Goal: Find specific page/section: Find specific page/section

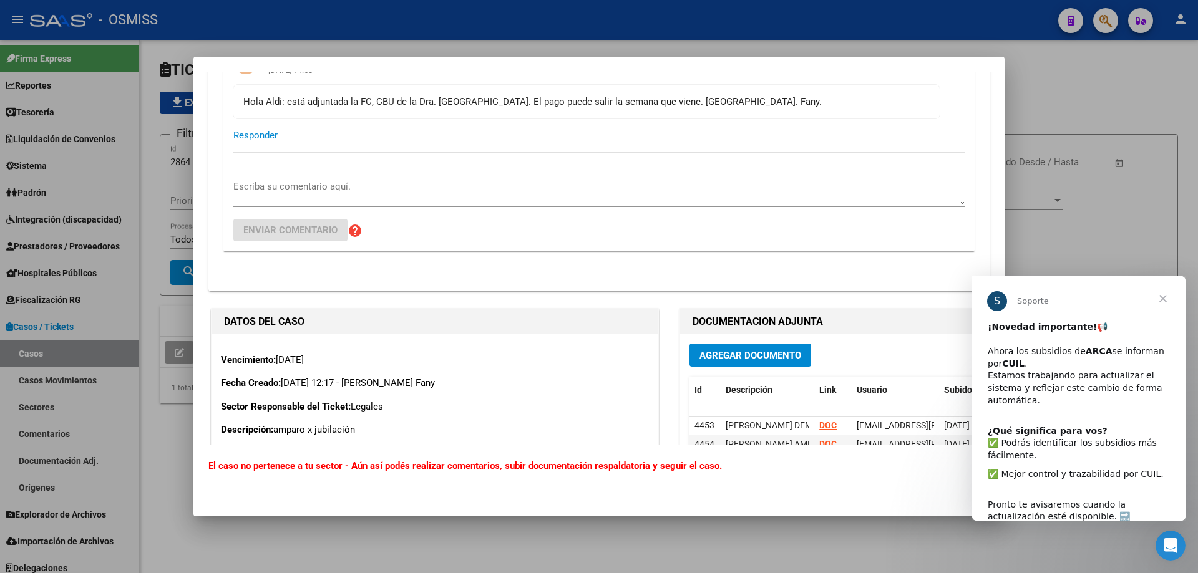
scroll to position [306, 0]
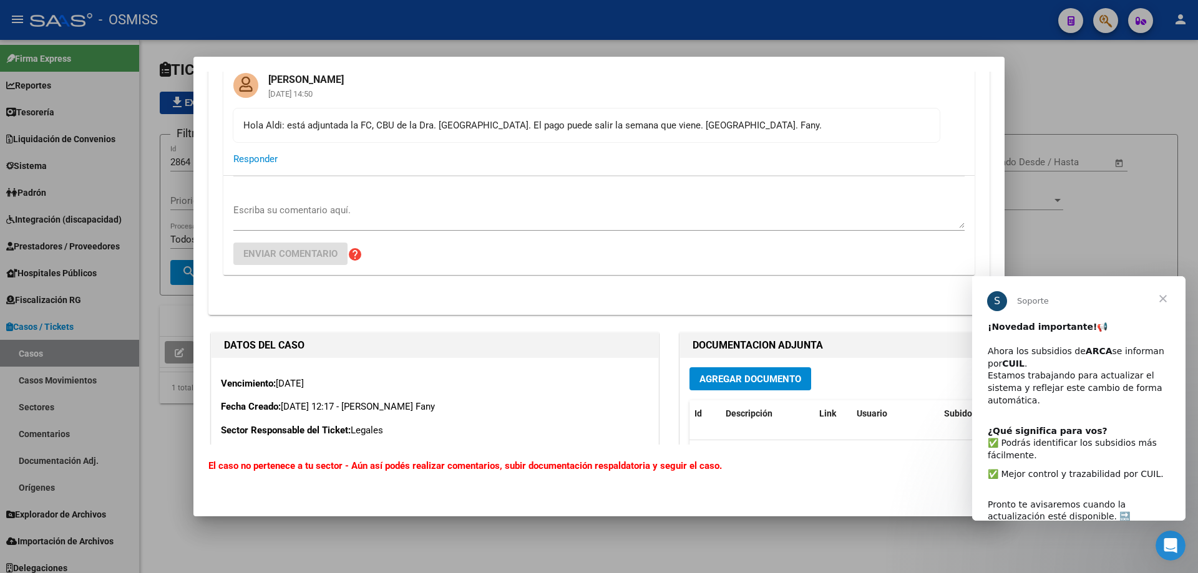
click at [1163, 299] on span "Cerrar" at bounding box center [1162, 298] width 45 height 45
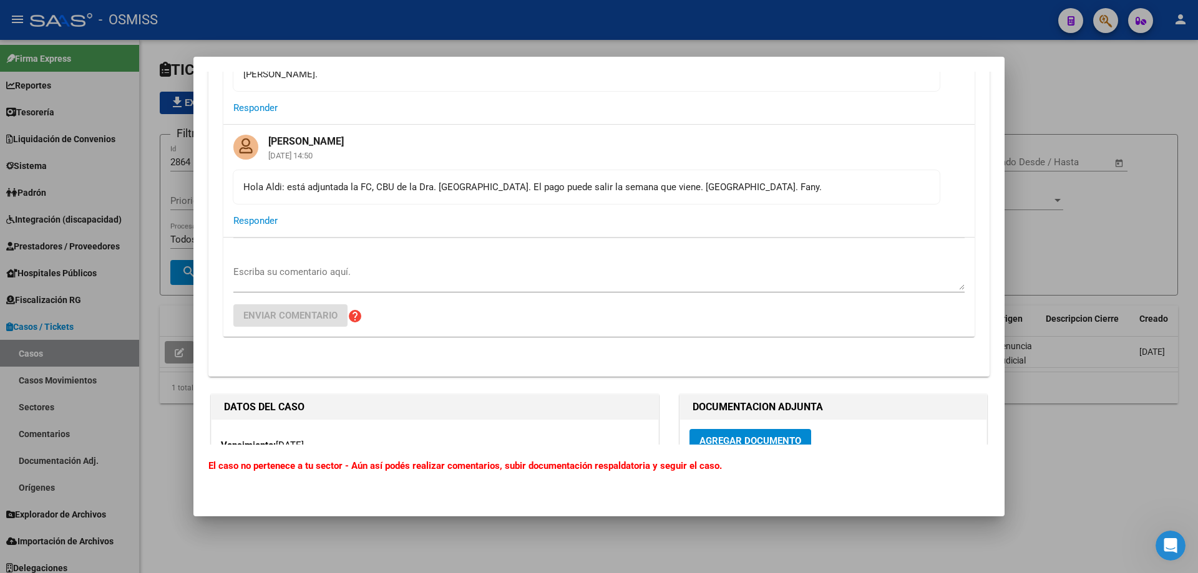
scroll to position [57, 0]
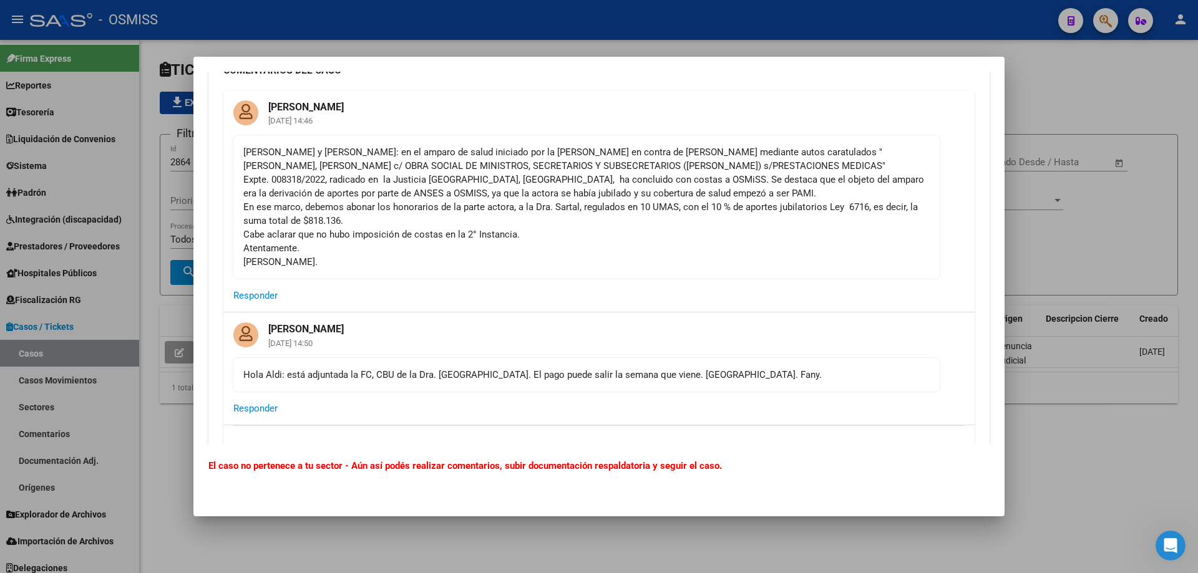
click at [231, 27] on div at bounding box center [599, 286] width 1198 height 573
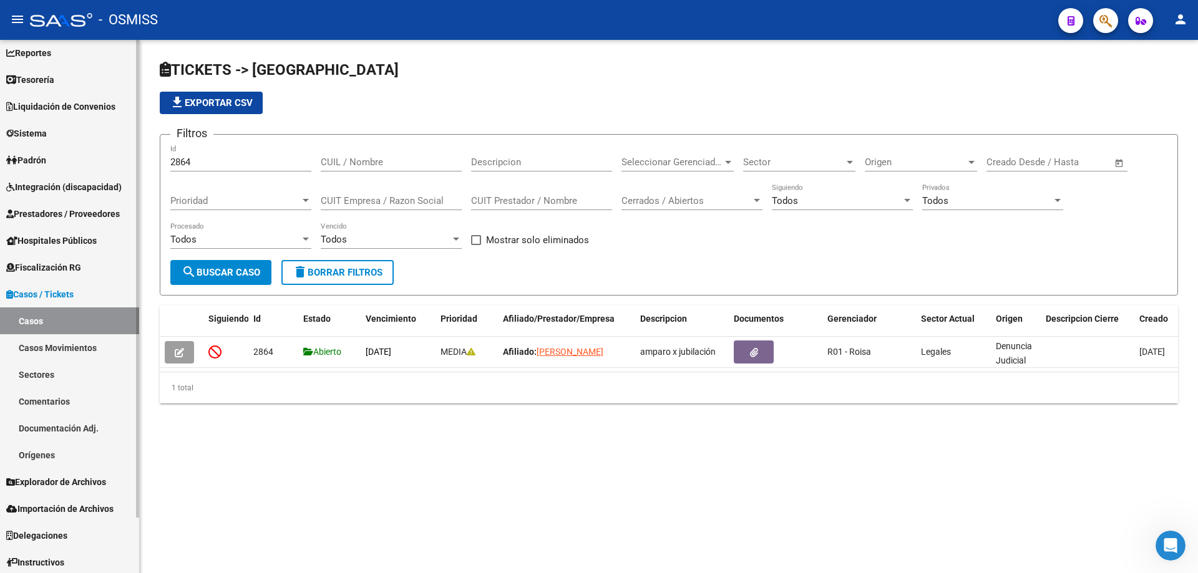
scroll to position [62, 0]
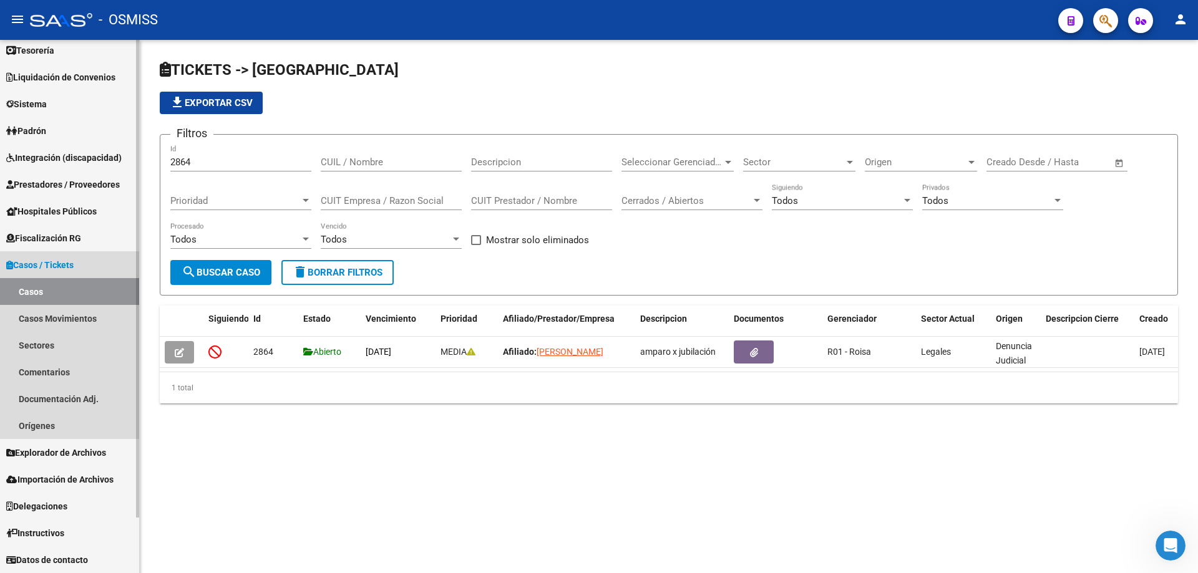
click at [51, 292] on link "Casos" at bounding box center [69, 291] width 139 height 27
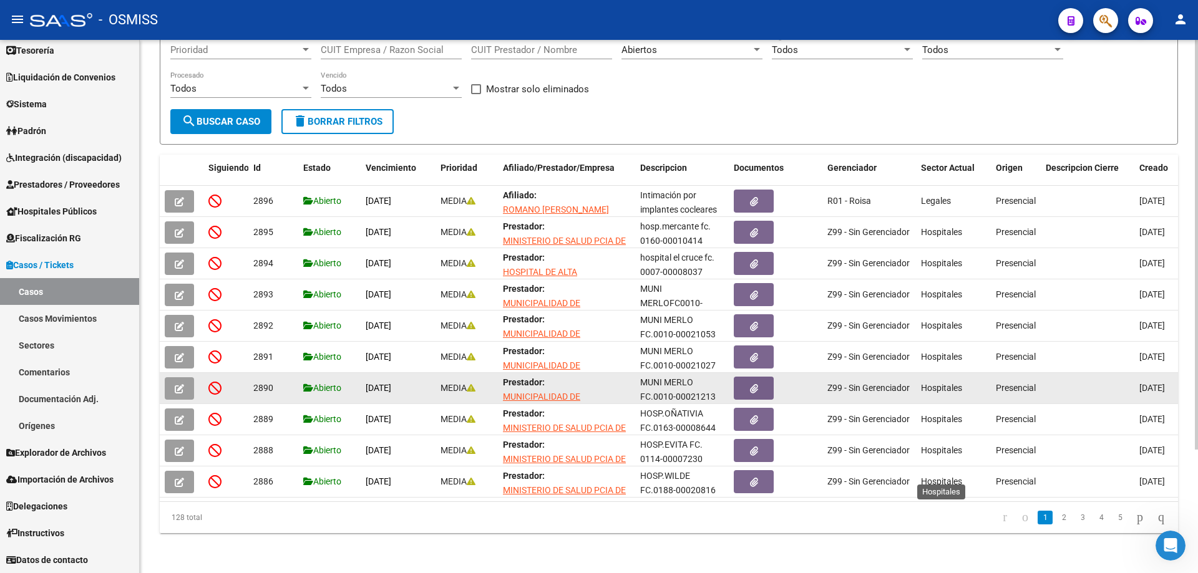
scroll to position [160, 0]
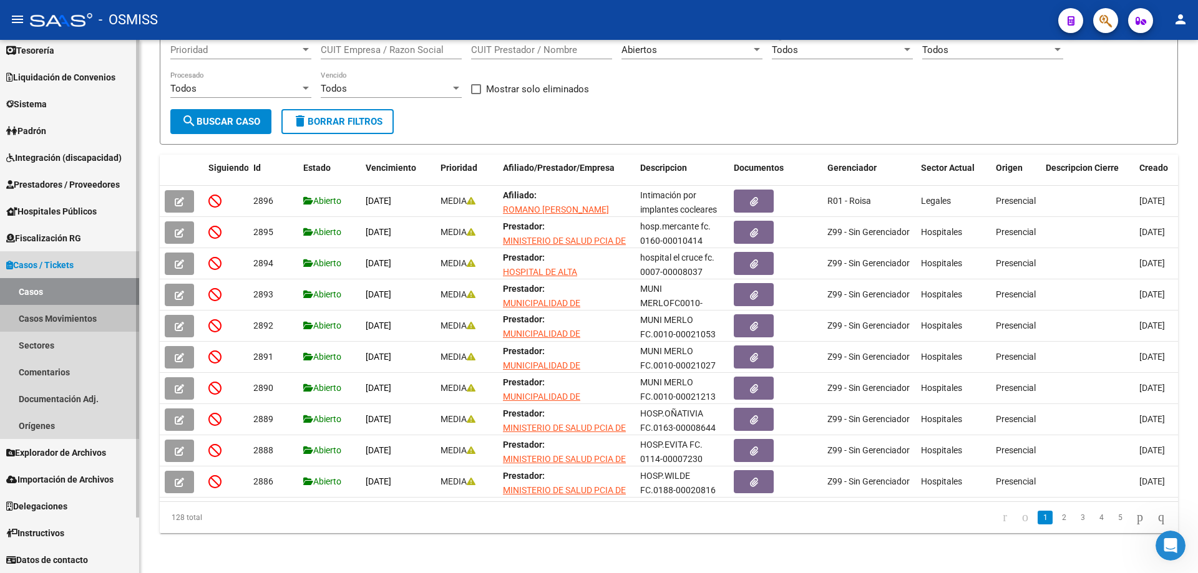
click at [54, 319] on link "Casos Movimientos" at bounding box center [69, 318] width 139 height 27
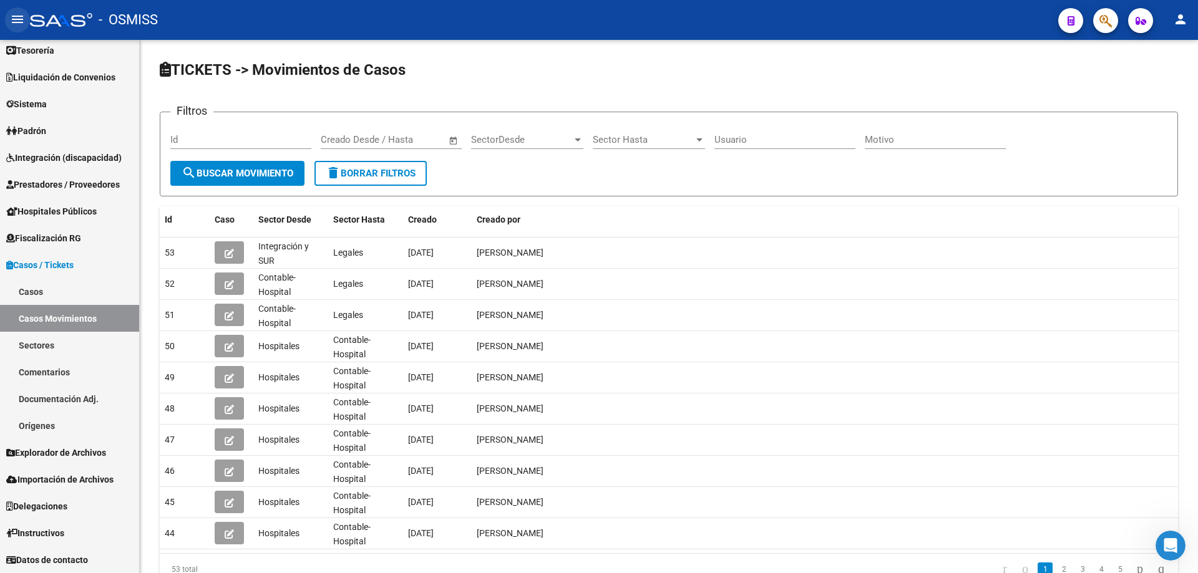
click at [22, 16] on mat-icon "menu" at bounding box center [17, 19] width 15 height 15
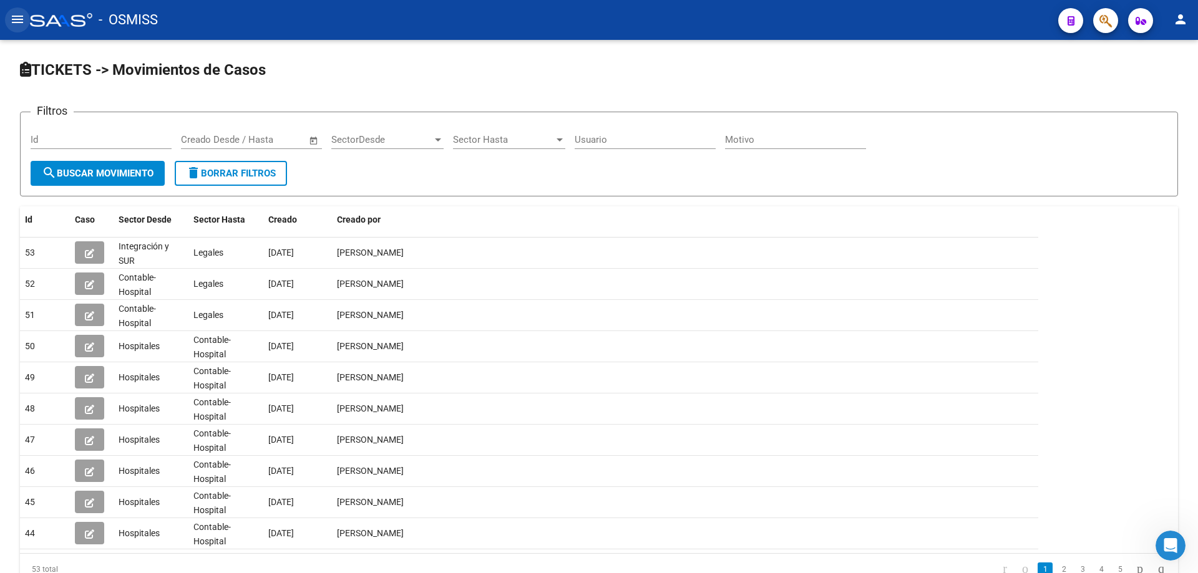
click at [22, 16] on mat-icon "menu" at bounding box center [17, 19] width 15 height 15
